Goal: Transaction & Acquisition: Purchase product/service

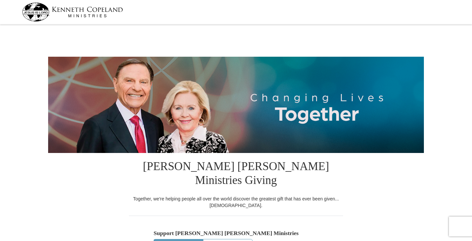
select select "GA"
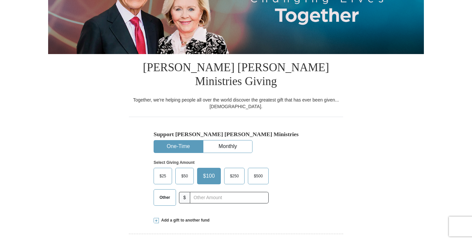
scroll to position [99, 0]
click at [184, 171] on span "$50" at bounding box center [184, 176] width 13 height 10
click at [0, 0] on input "$50" at bounding box center [0, 0] width 0 height 0
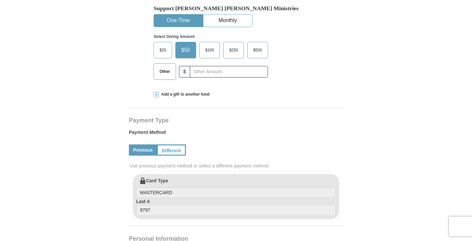
scroll to position [231, 0]
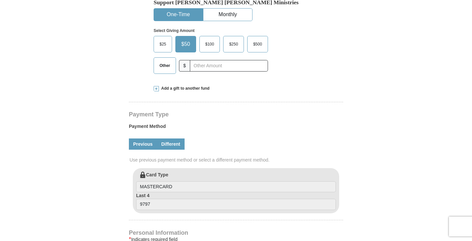
click at [174, 138] on link "Different" at bounding box center [171, 143] width 28 height 11
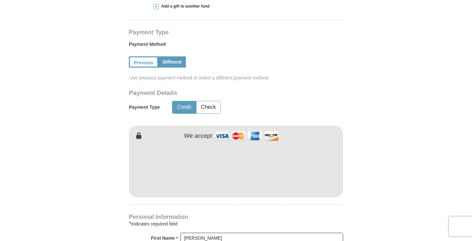
scroll to position [330, 0]
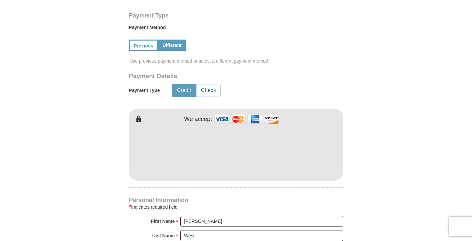
click at [207, 84] on button "Check" at bounding box center [208, 90] width 24 height 12
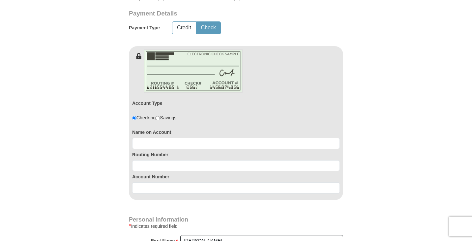
scroll to position [395, 0]
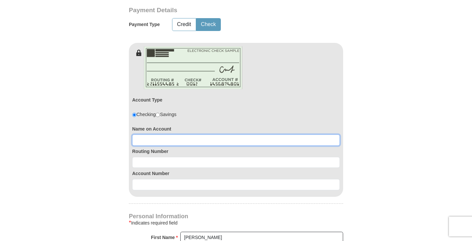
click at [146, 134] on input at bounding box center [236, 139] width 208 height 11
type input "Sylvia West"
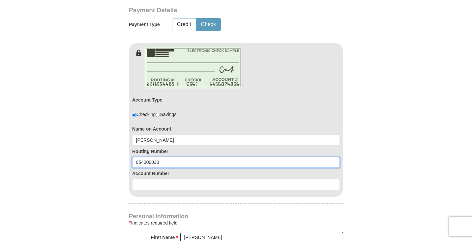
type input "054000030"
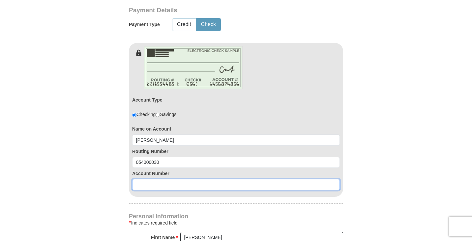
click at [147, 179] on input at bounding box center [236, 184] width 208 height 11
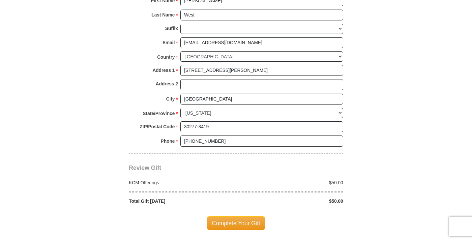
scroll to position [659, 0]
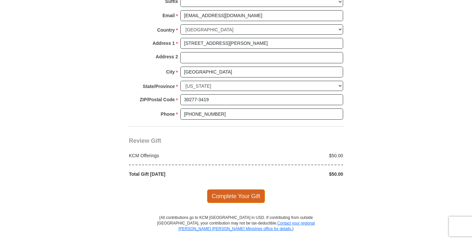
type input "5535783948"
click at [240, 189] on span "Complete Your Gift" at bounding box center [236, 196] width 58 height 14
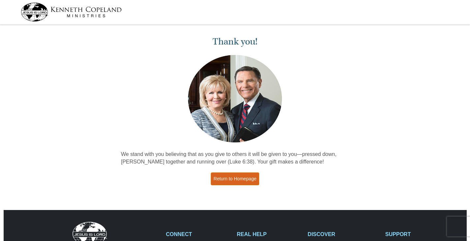
click at [231, 178] on link "Return to Homepage" at bounding box center [235, 178] width 49 height 13
